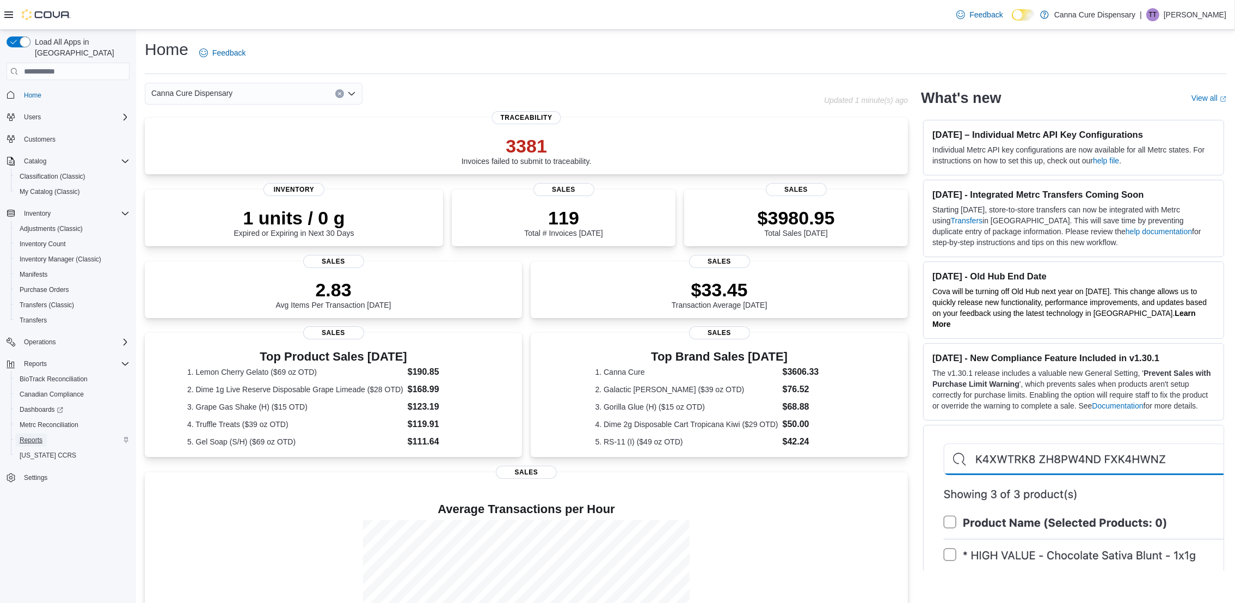
click at [24, 435] on span "Reports" at bounding box center [31, 439] width 23 height 9
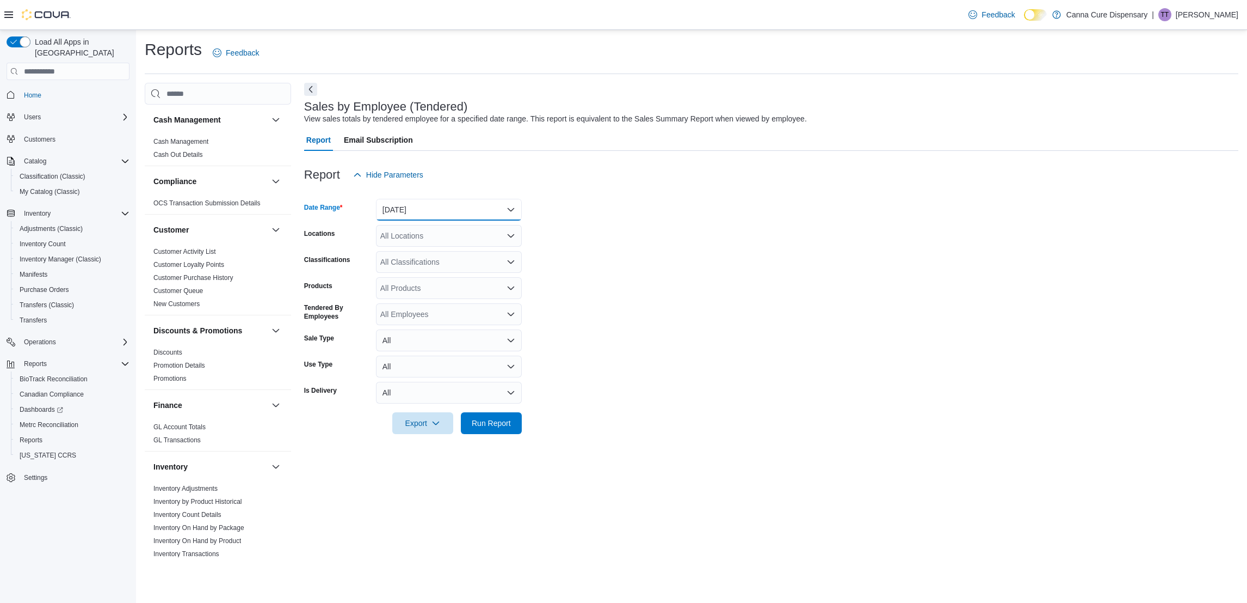
click at [468, 207] on button "[DATE]" at bounding box center [449, 210] width 146 height 22
click at [567, 207] on form "Date Range [DATE] Locations All Locations Classifications All Classifications P…" at bounding box center [771, 310] width 935 height 248
click at [493, 232] on div "All Locations" at bounding box center [449, 236] width 146 height 22
click at [482, 268] on div "[STREET_ADDRESS]" at bounding box center [449, 270] width 133 height 11
click at [495, 422] on span "Run Report" at bounding box center [491, 422] width 39 height 11
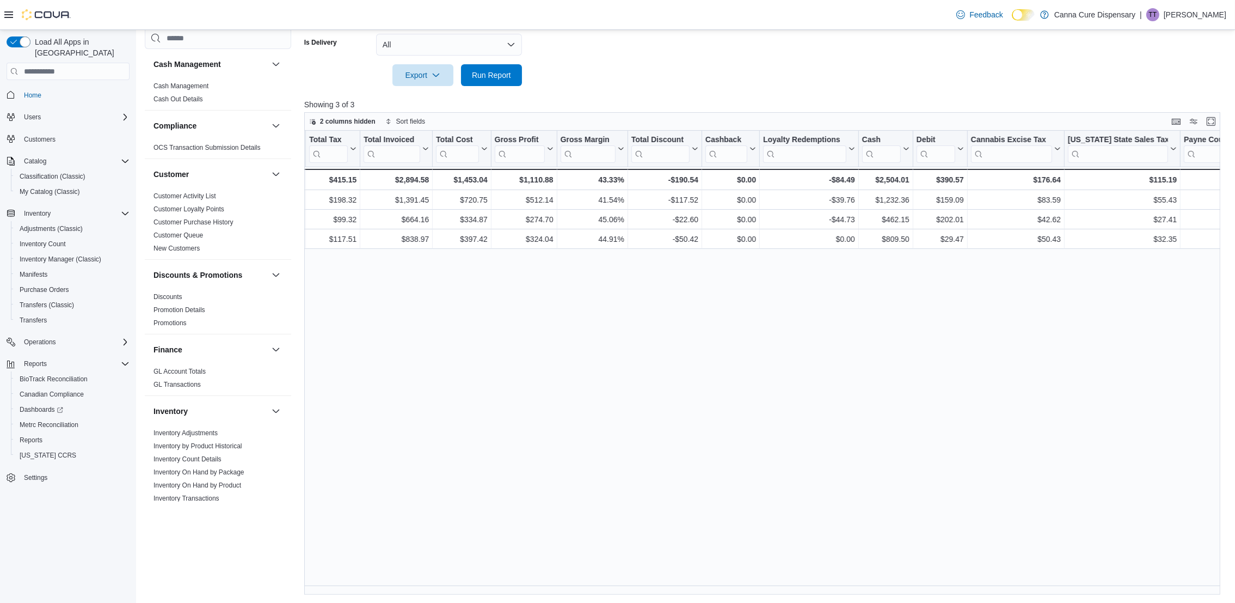
scroll to position [0, 766]
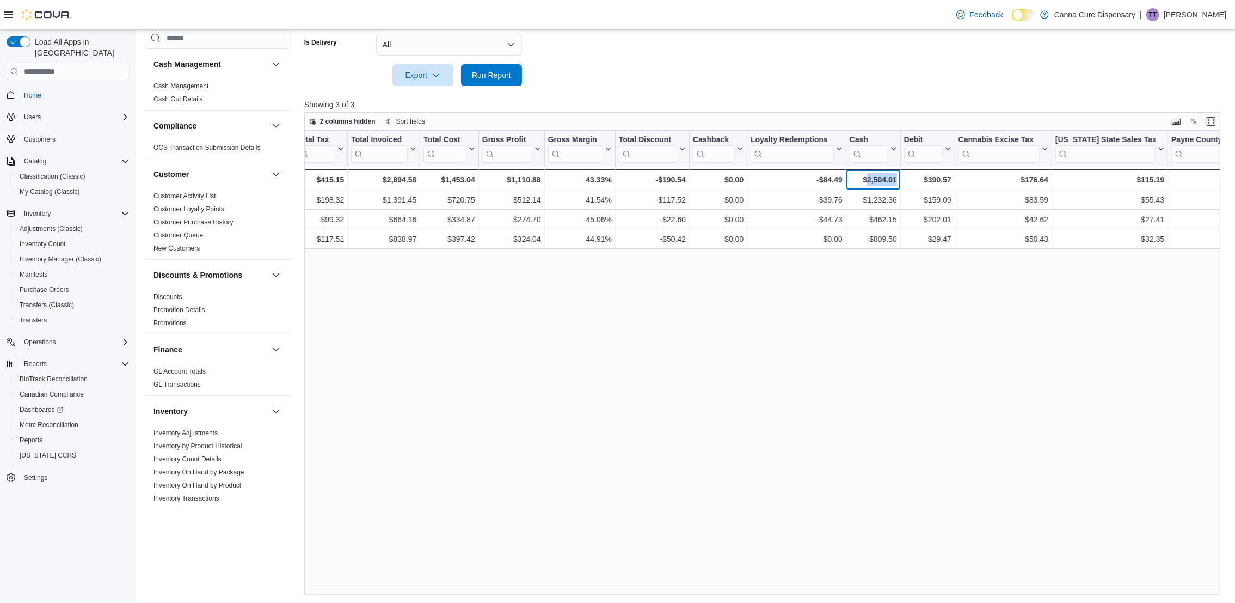
drag, startPoint x: 867, startPoint y: 179, endPoint x: 894, endPoint y: 179, distance: 27.2
click at [894, 179] on div "$2,504.01" at bounding box center [873, 179] width 47 height 13
drag, startPoint x: 927, startPoint y: 175, endPoint x: 951, endPoint y: 172, distance: 24.2
click at [951, 172] on div "$390.57 - Debit, column 20, row 4" at bounding box center [928, 179] width 54 height 21
drag, startPoint x: 951, startPoint y: 172, endPoint x: 942, endPoint y: 179, distance: 11.2
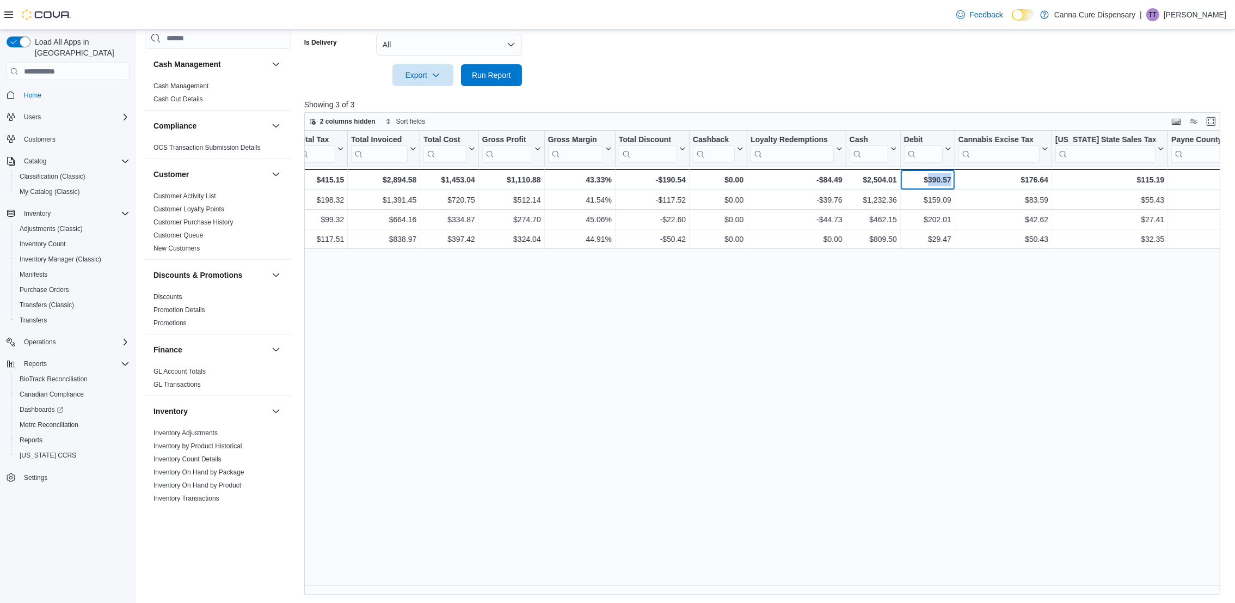
copy div "390.57"
